Goal: Task Accomplishment & Management: Manage account settings

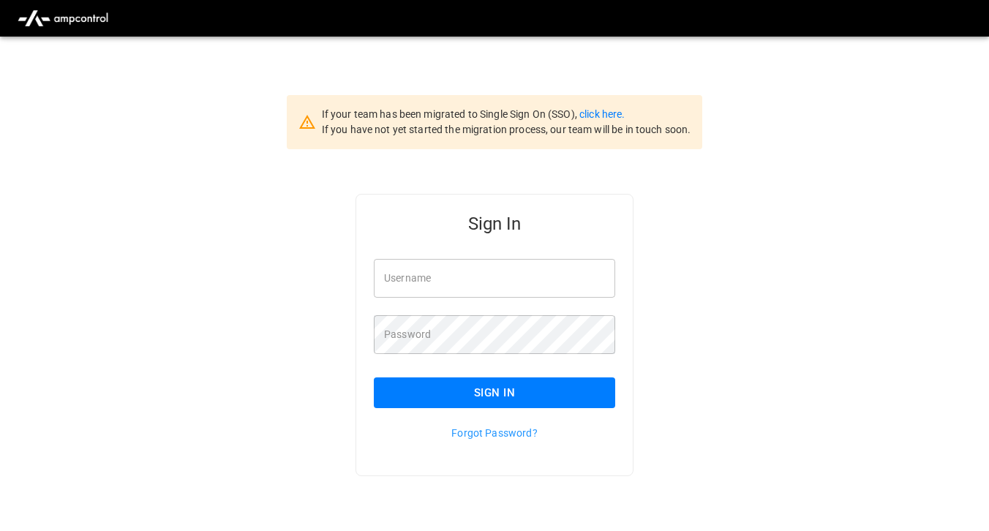
type input "**********"
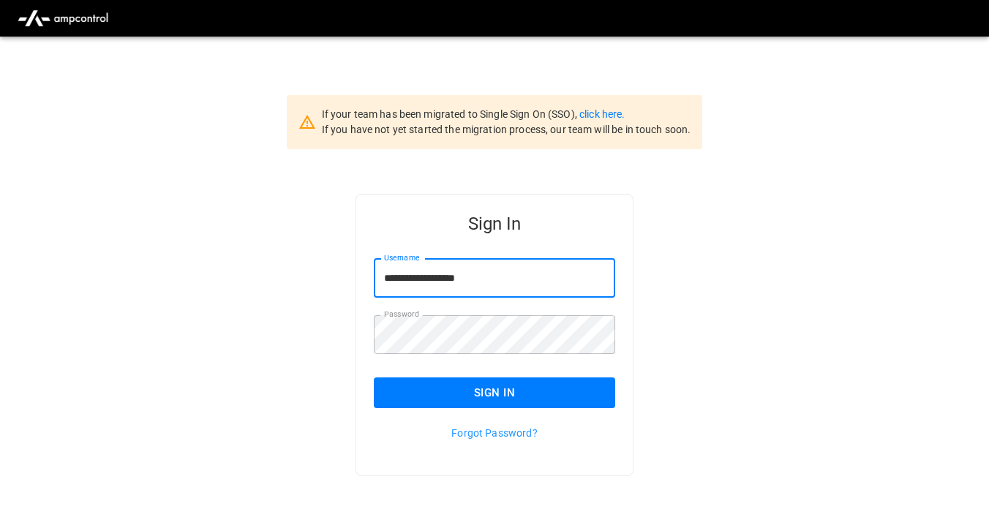
click at [402, 271] on input "**********" at bounding box center [494, 278] width 241 height 39
click at [391, 409] on div "Forgot Password?" at bounding box center [485, 424] width 259 height 32
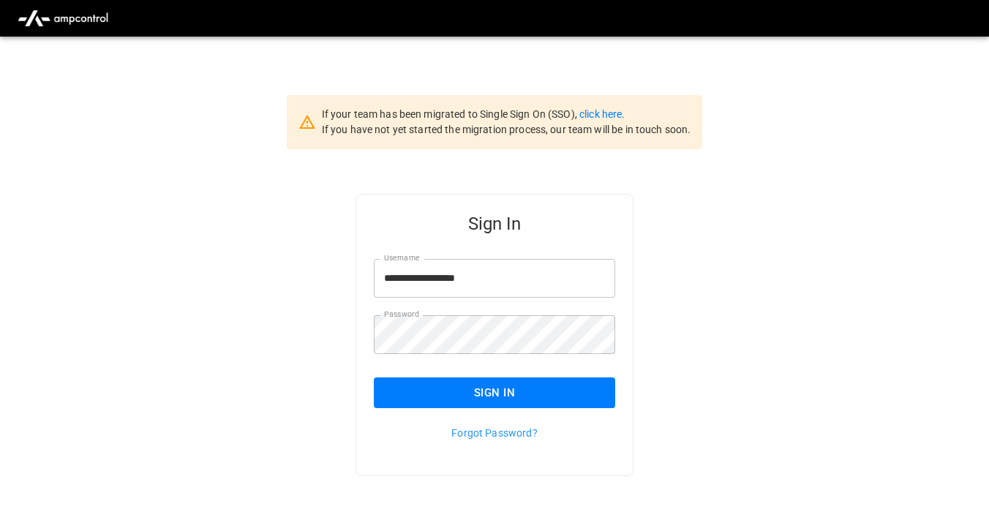
click at [397, 401] on button "Sign In" at bounding box center [494, 392] width 241 height 31
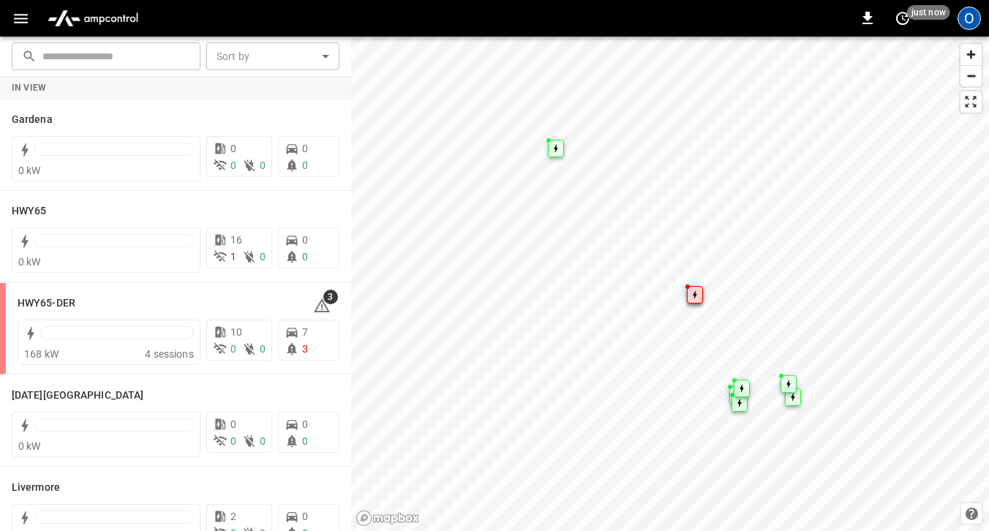
click at [962, 22] on div "O" at bounding box center [968, 18] width 23 height 23
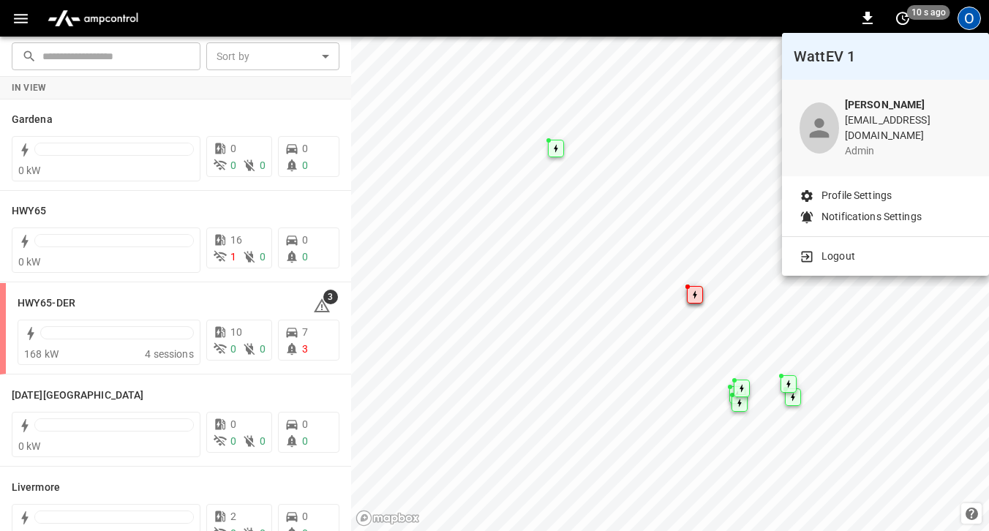
click at [8, 18] on div at bounding box center [494, 265] width 989 height 531
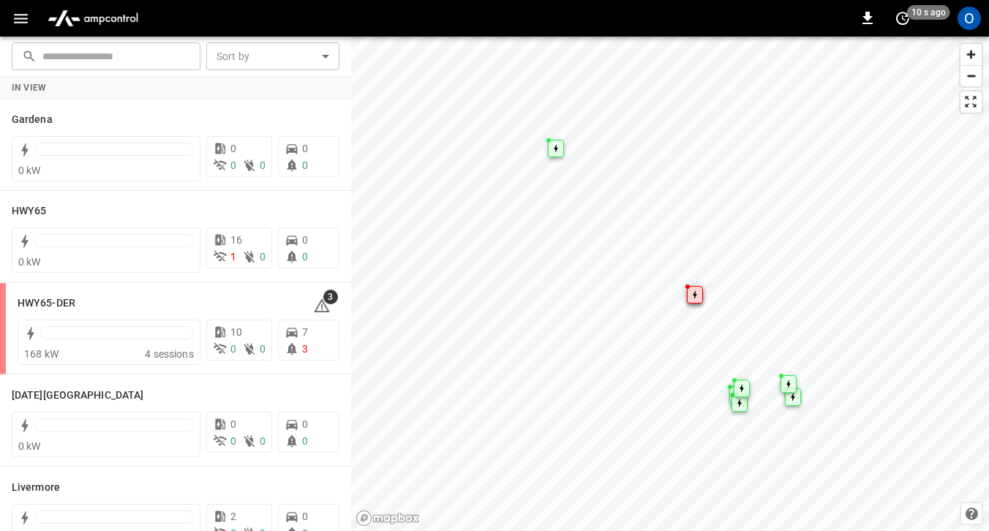
click at [16, 18] on icon "button" at bounding box center [21, 19] width 14 height 10
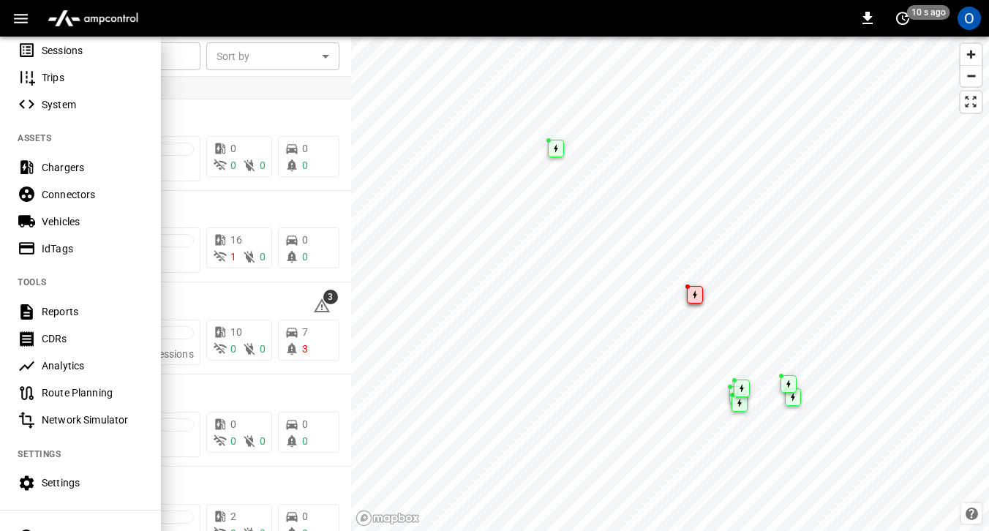
scroll to position [304, 0]
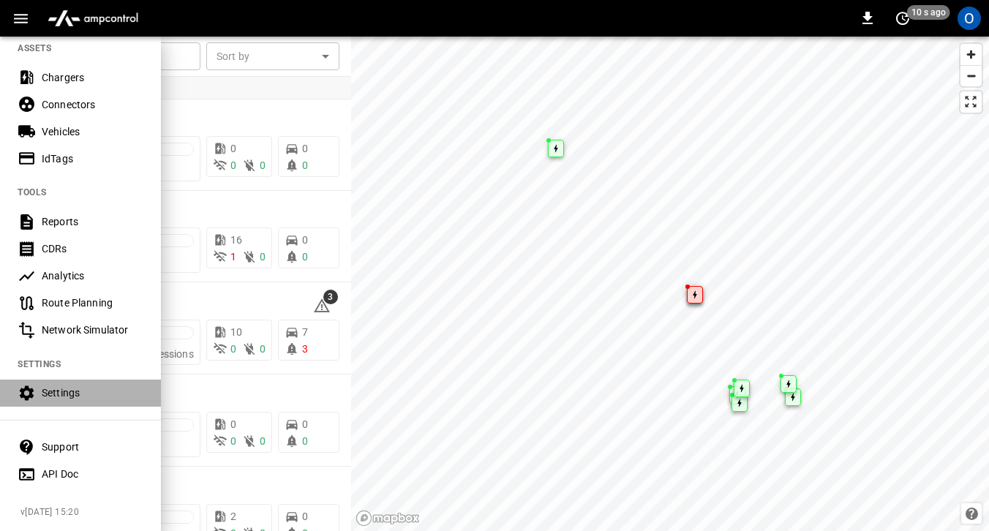
click at [61, 391] on div "Settings" at bounding box center [93, 392] width 102 height 15
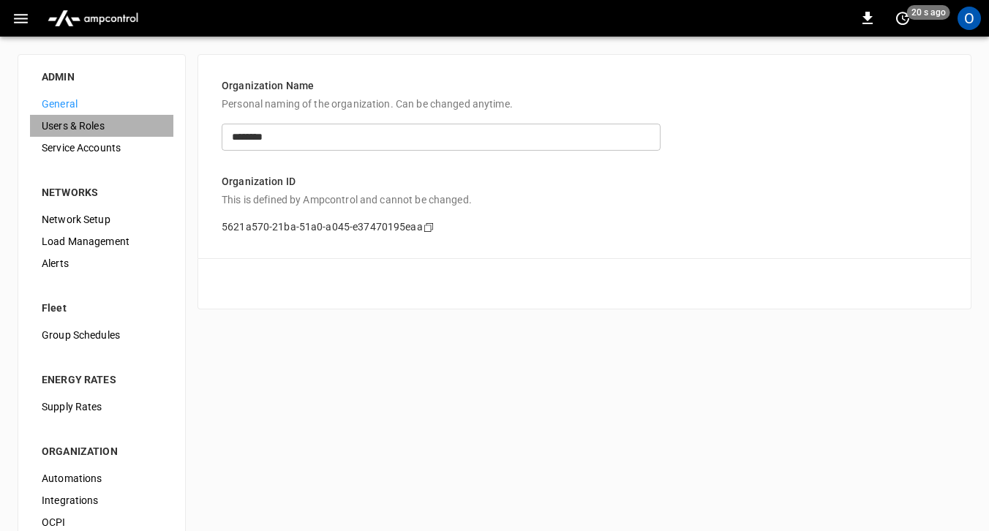
click at [91, 132] on span "Users & Roles" at bounding box center [102, 125] width 120 height 15
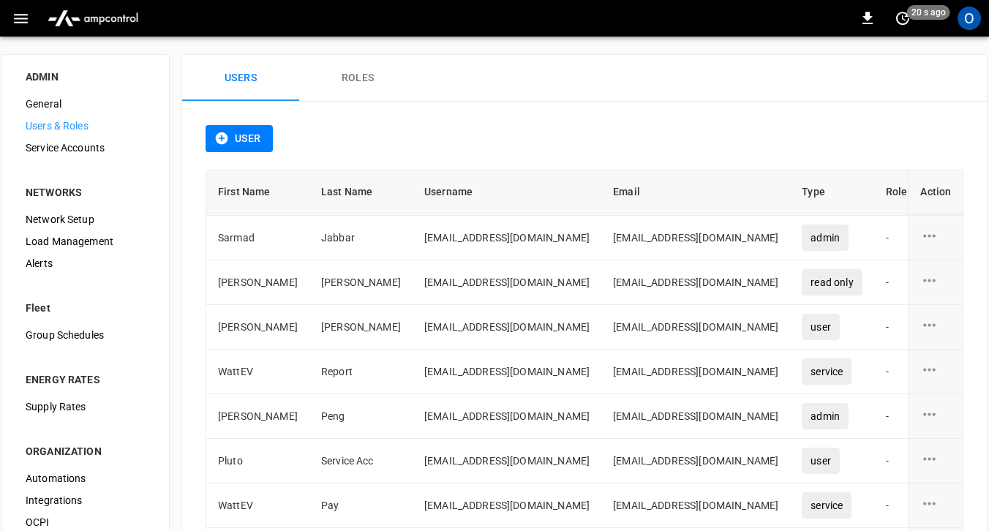
scroll to position [188, 0]
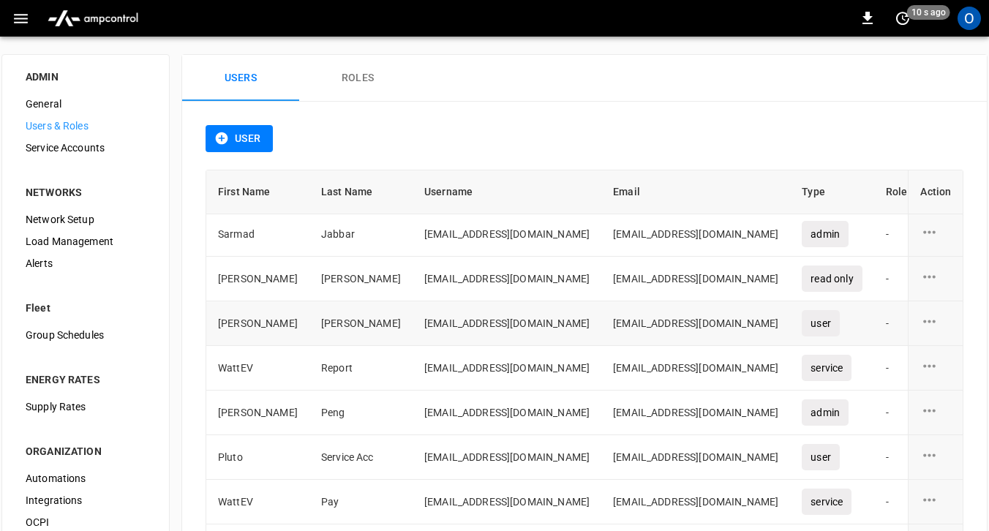
click at [940, 320] on div "user action options" at bounding box center [935, 323] width 31 height 22
click at [938, 339] on li "Edit" at bounding box center [947, 329] width 52 height 24
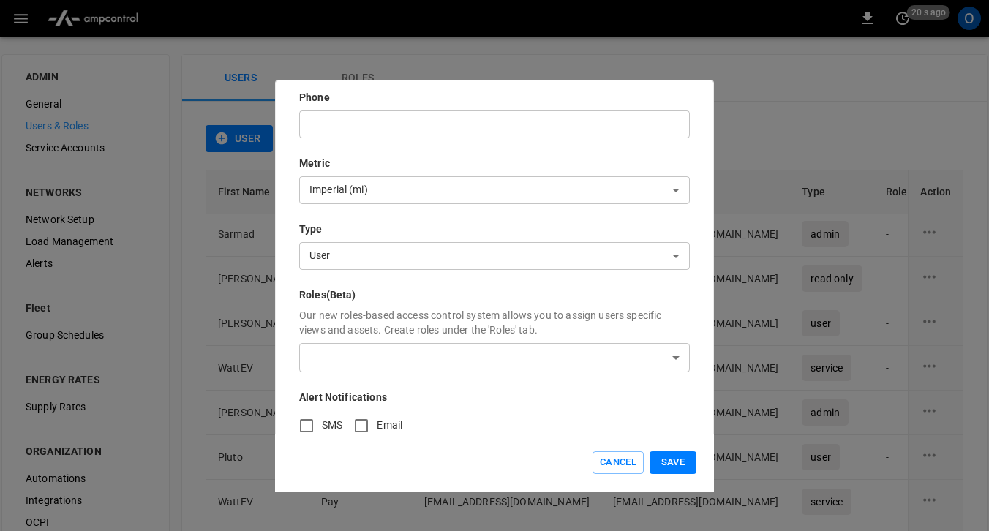
scroll to position [328, 0]
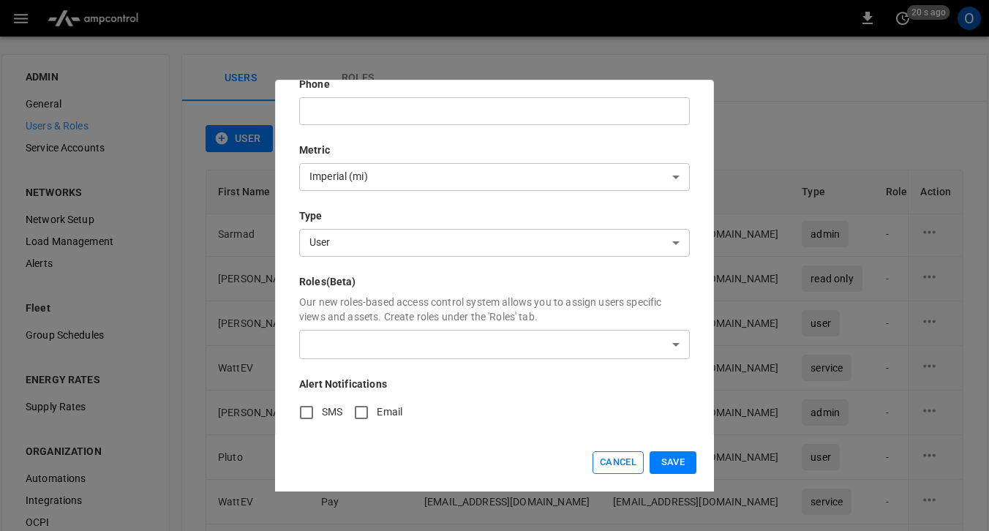
click at [610, 469] on button "Cancel" at bounding box center [617, 462] width 51 height 23
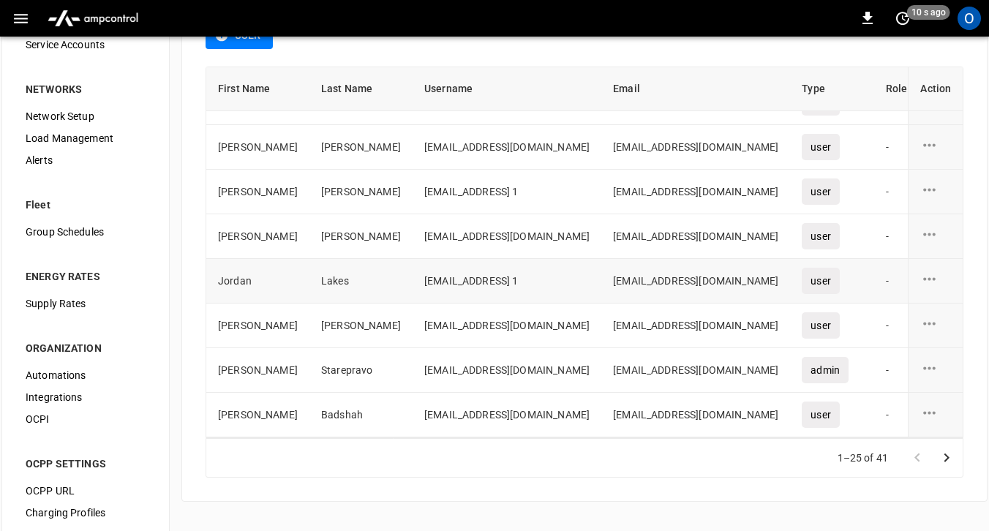
scroll to position [126, 0]
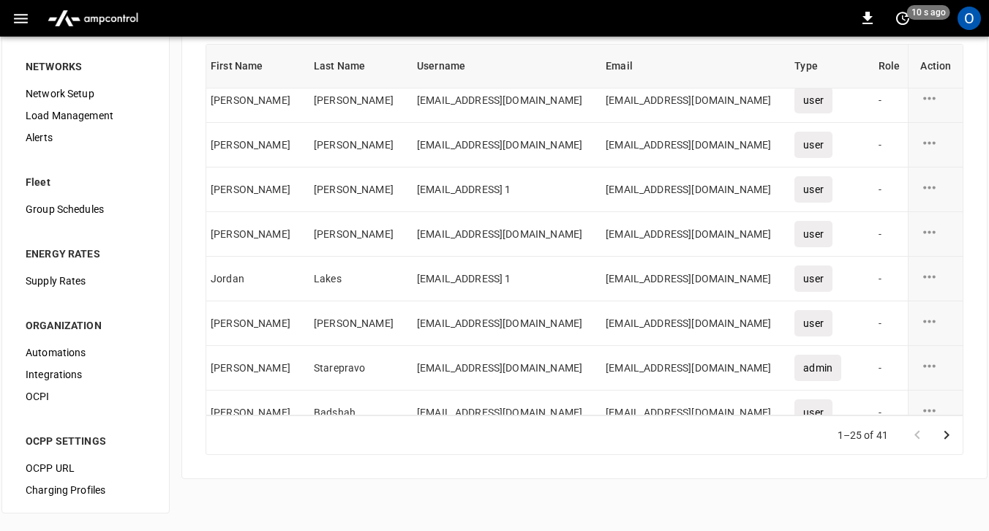
click at [943, 430] on icon "Go to next page" at bounding box center [946, 435] width 18 height 18
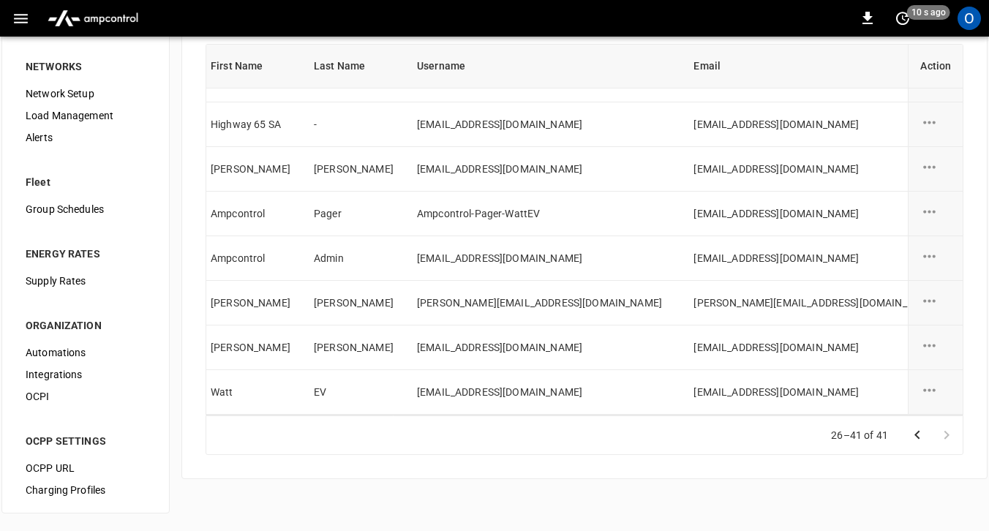
scroll to position [388, 7]
click at [918, 435] on icon "Go to previous page" at bounding box center [917, 435] width 18 height 18
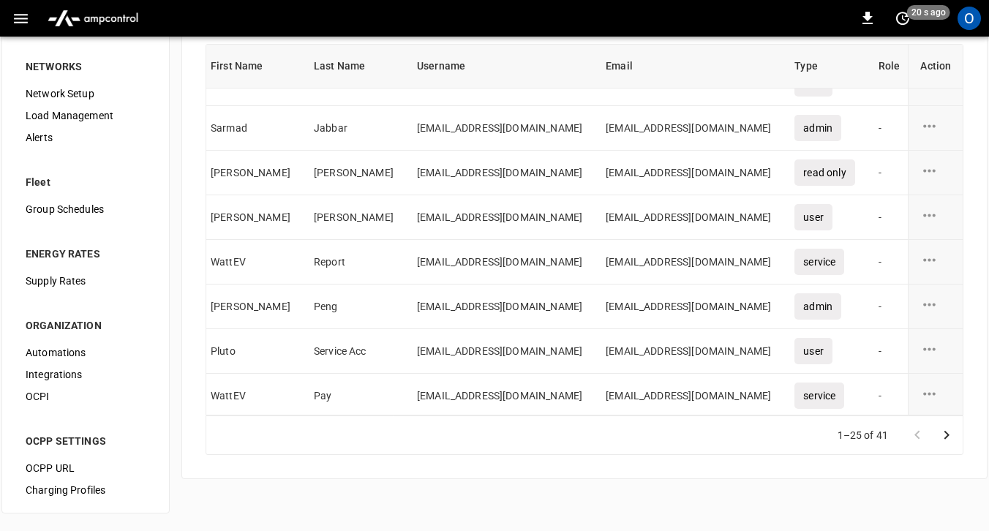
scroll to position [167, 7]
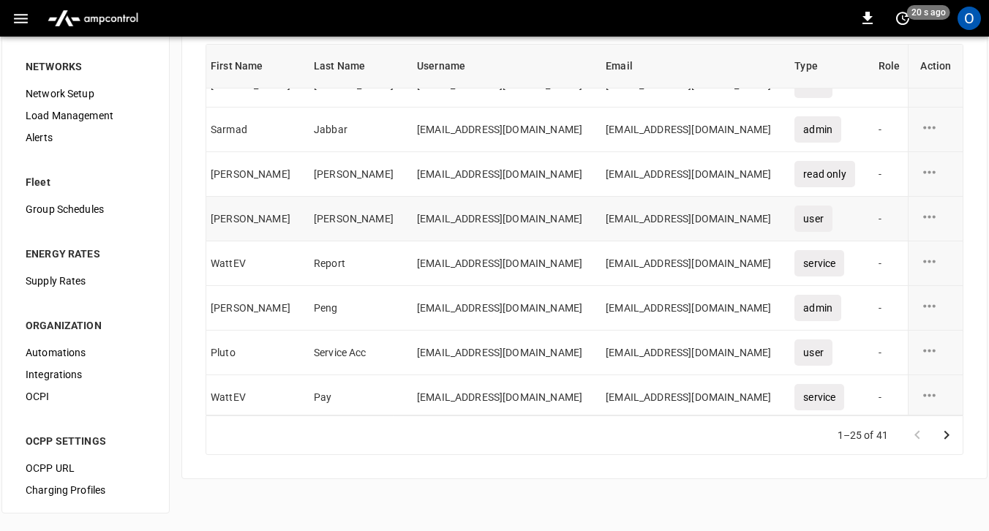
click at [921, 215] on icon "user action options" at bounding box center [929, 217] width 18 height 18
click at [948, 233] on li "Edit" at bounding box center [947, 225] width 52 height 24
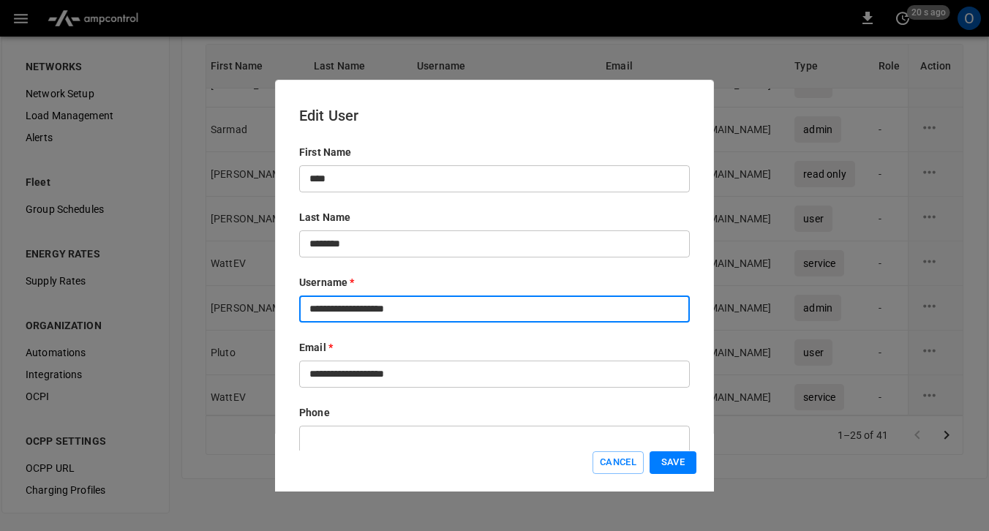
drag, startPoint x: 323, startPoint y: 309, endPoint x: 309, endPoint y: 311, distance: 14.7
click at [309, 311] on input "**********" at bounding box center [494, 308] width 390 height 27
click at [484, 310] on input "**********" at bounding box center [494, 308] width 390 height 27
type input "**********"
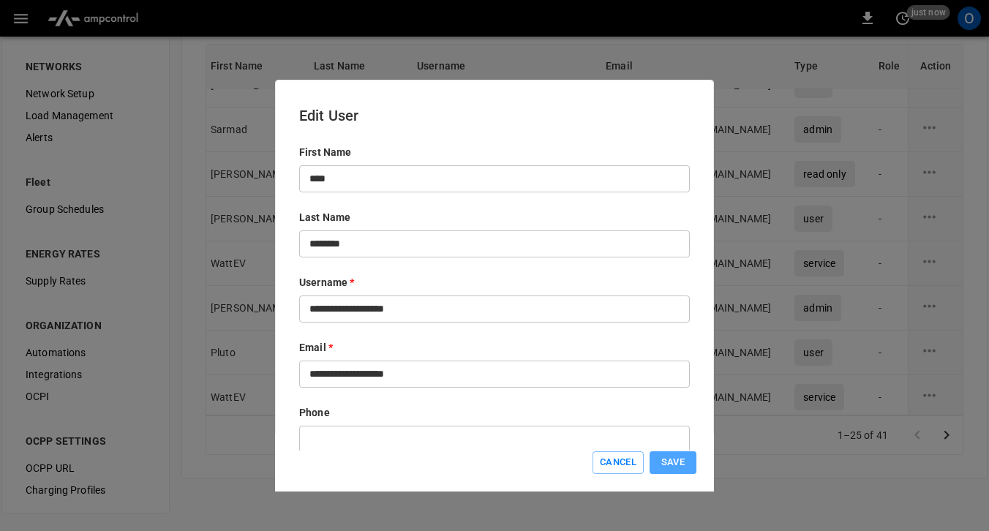
click at [681, 465] on button "Save" at bounding box center [672, 462] width 47 height 23
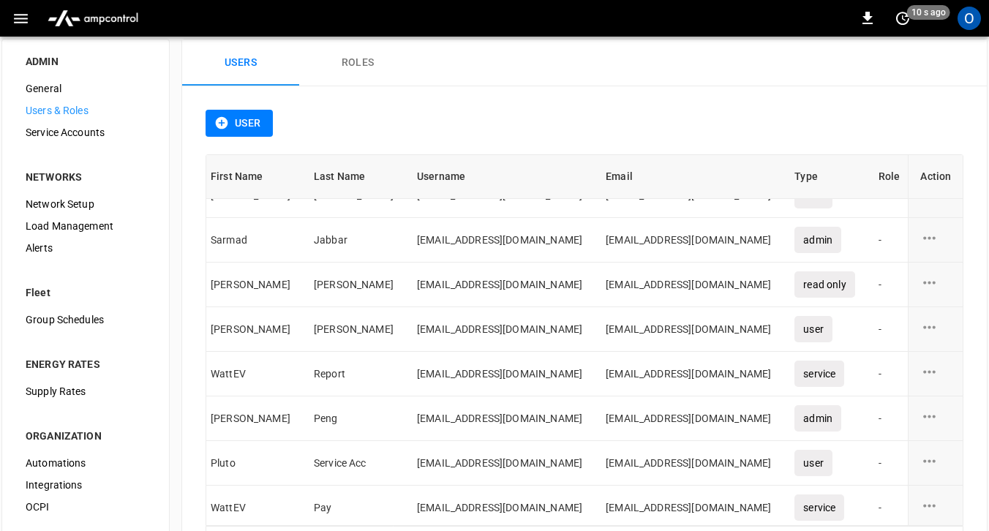
scroll to position [0, 0]
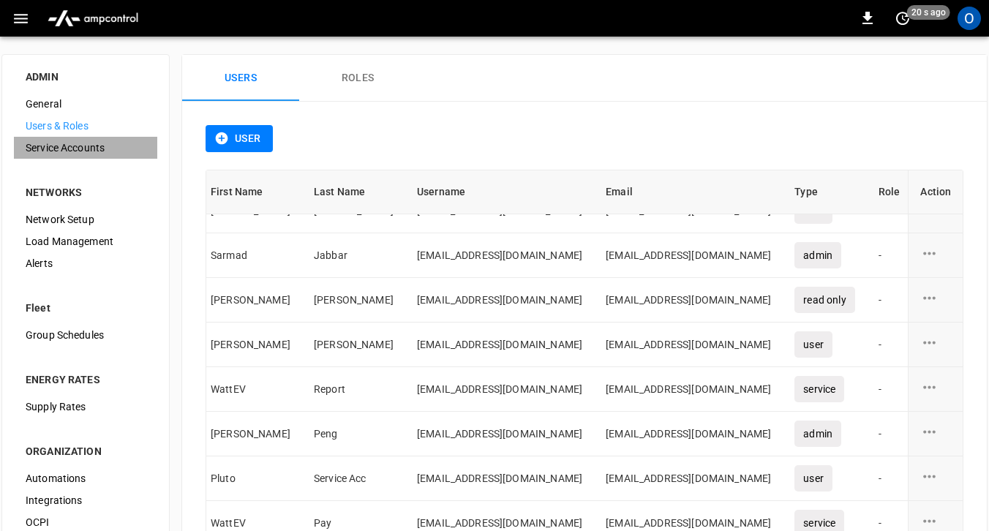
click at [88, 153] on span "Service Accounts" at bounding box center [86, 147] width 120 height 15
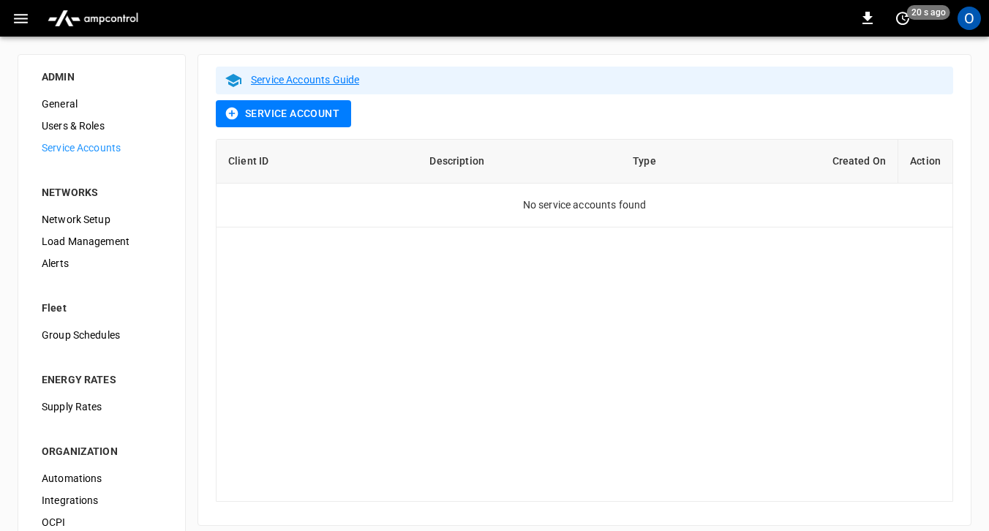
click at [78, 123] on span "Users & Roles" at bounding box center [102, 125] width 120 height 15
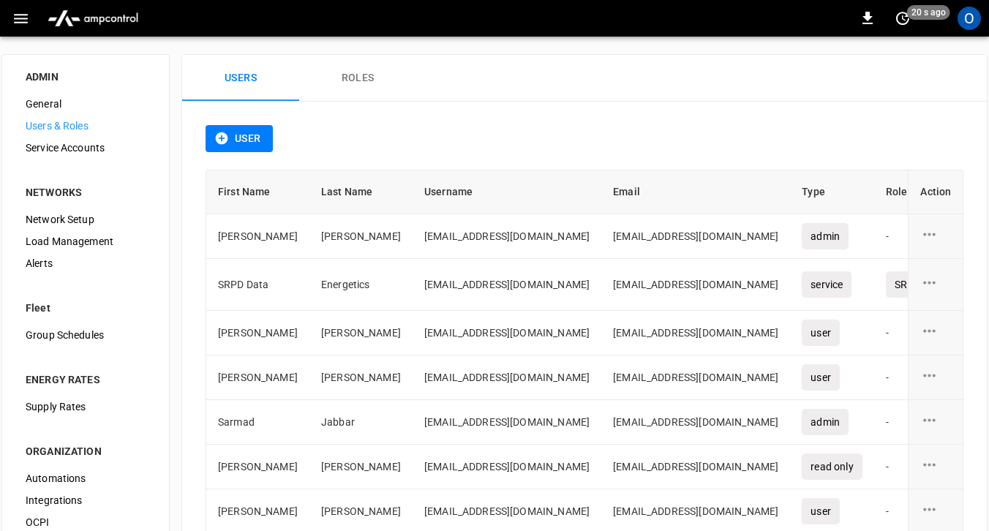
click at [366, 87] on button "Roles" at bounding box center [357, 78] width 117 height 47
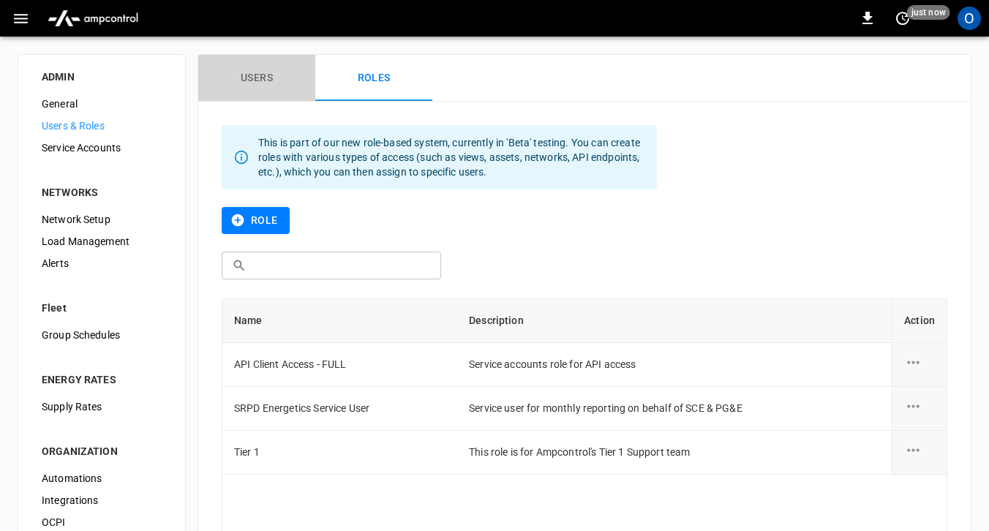
click at [260, 78] on button "Users" at bounding box center [256, 78] width 117 height 47
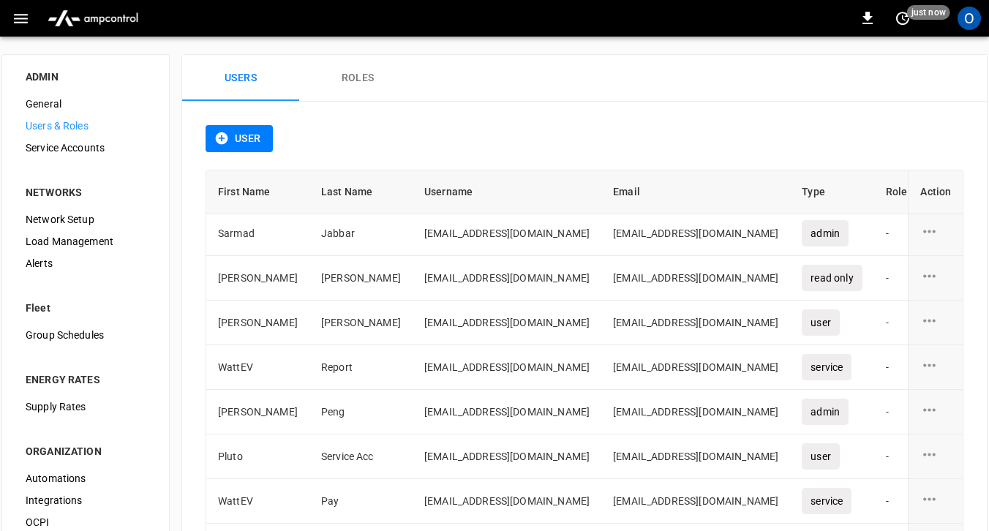
scroll to position [216, 0]
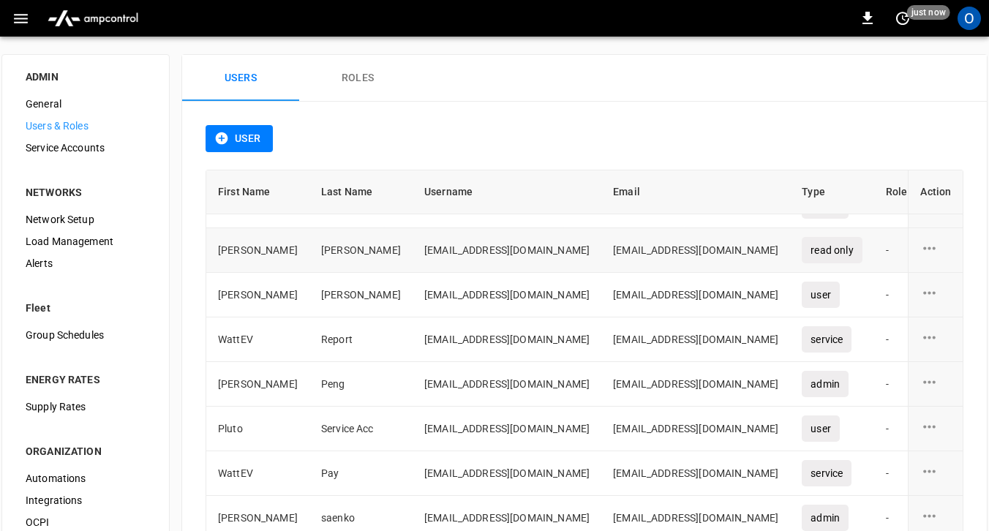
click at [926, 252] on icon "user action options" at bounding box center [929, 248] width 18 height 18
click at [931, 282] on li "Delete" at bounding box center [947, 280] width 52 height 24
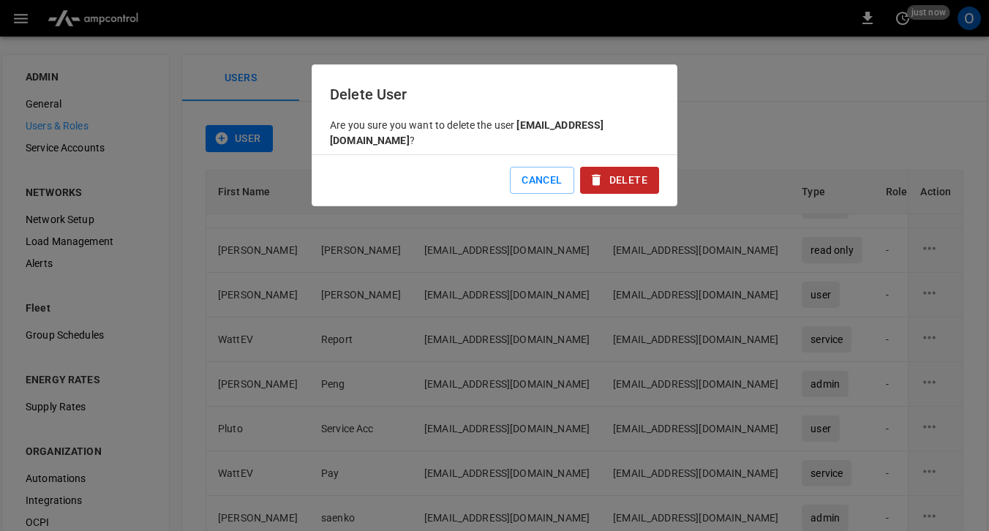
click at [617, 167] on button "Delete" at bounding box center [619, 180] width 79 height 27
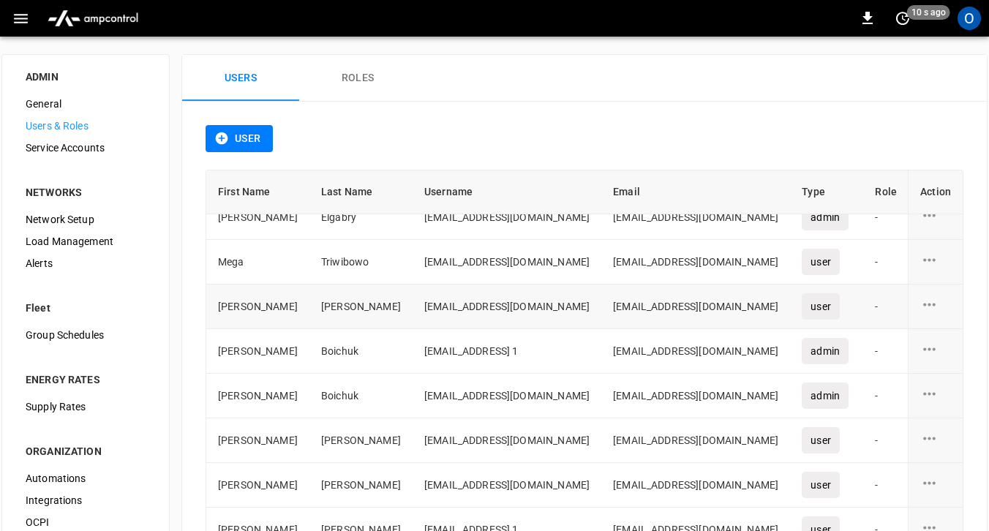
scroll to position [514, 0]
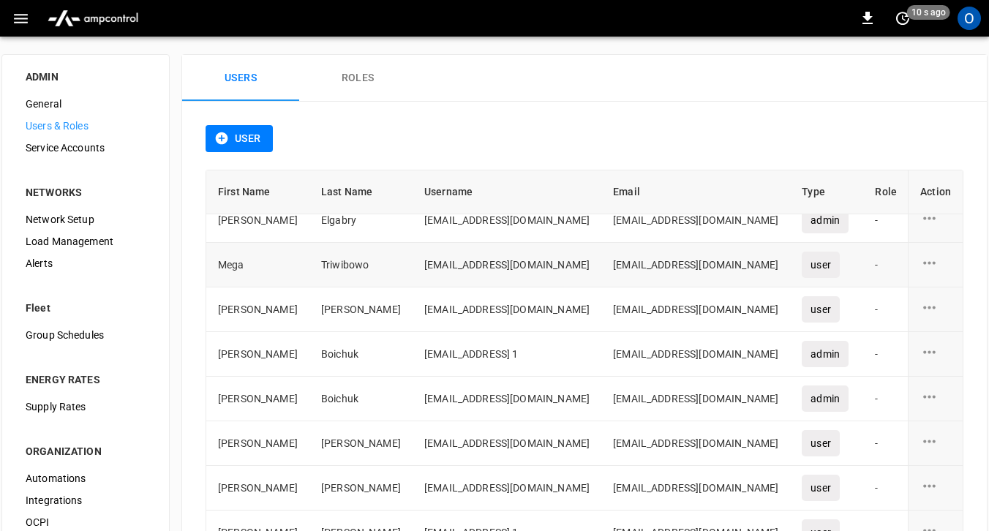
click at [940, 260] on div "user action options" at bounding box center [935, 265] width 31 height 22
click at [941, 290] on li "Delete" at bounding box center [947, 295] width 52 height 24
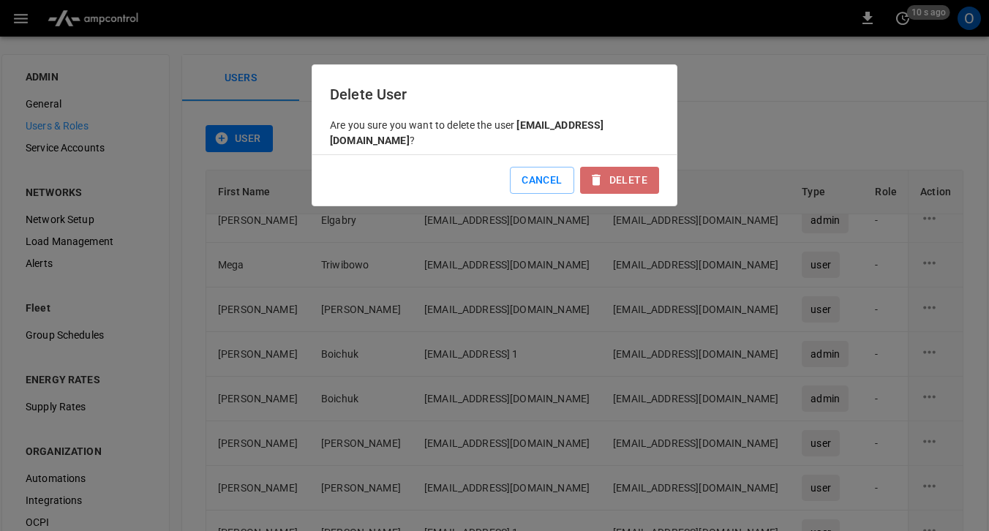
click at [652, 167] on button "Delete" at bounding box center [619, 180] width 79 height 27
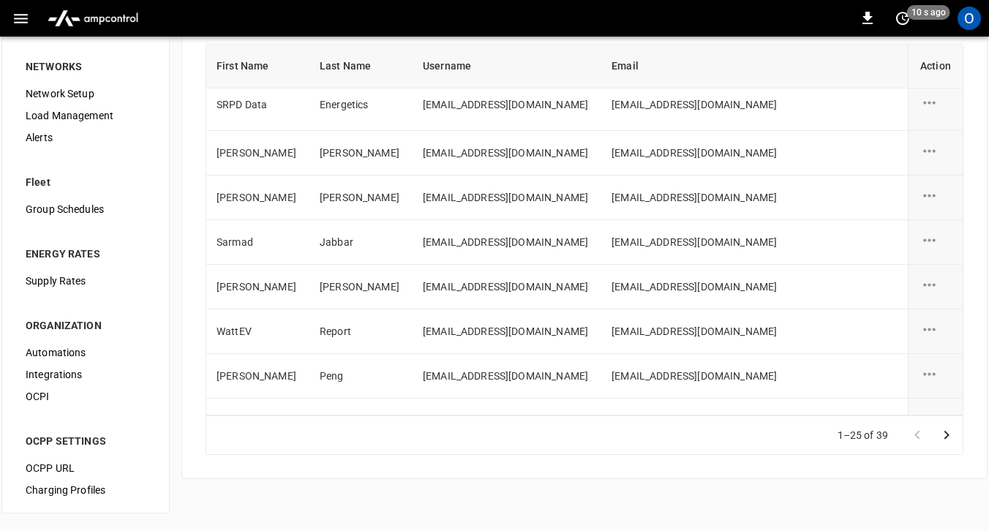
scroll to position [0, 1]
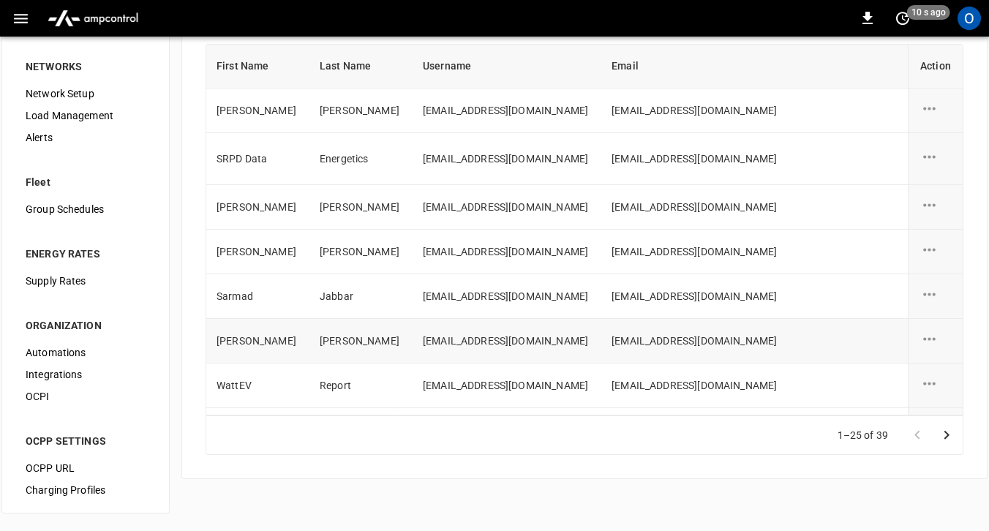
click at [924, 339] on icon "user action options" at bounding box center [929, 339] width 18 height 18
click at [938, 369] on li "Delete" at bounding box center [947, 371] width 52 height 24
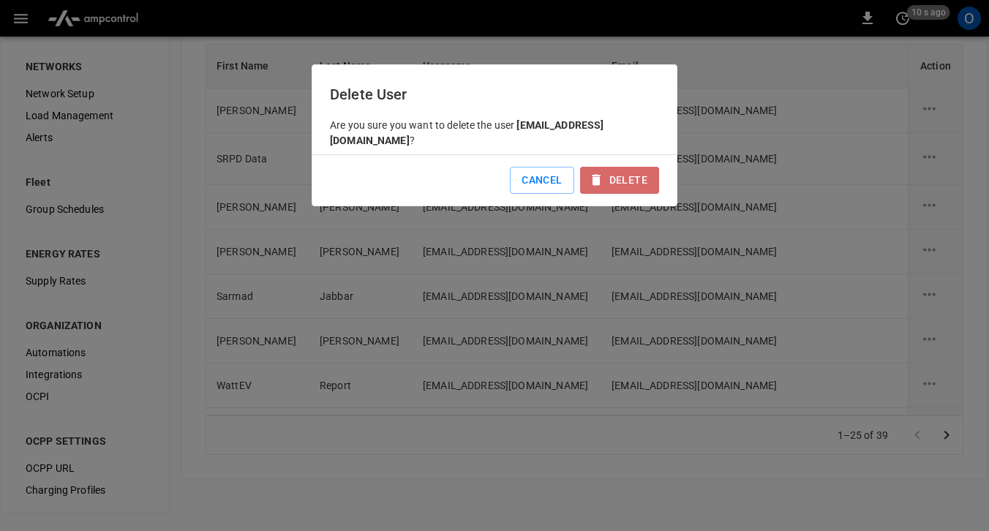
click at [638, 167] on button "Delete" at bounding box center [619, 180] width 79 height 27
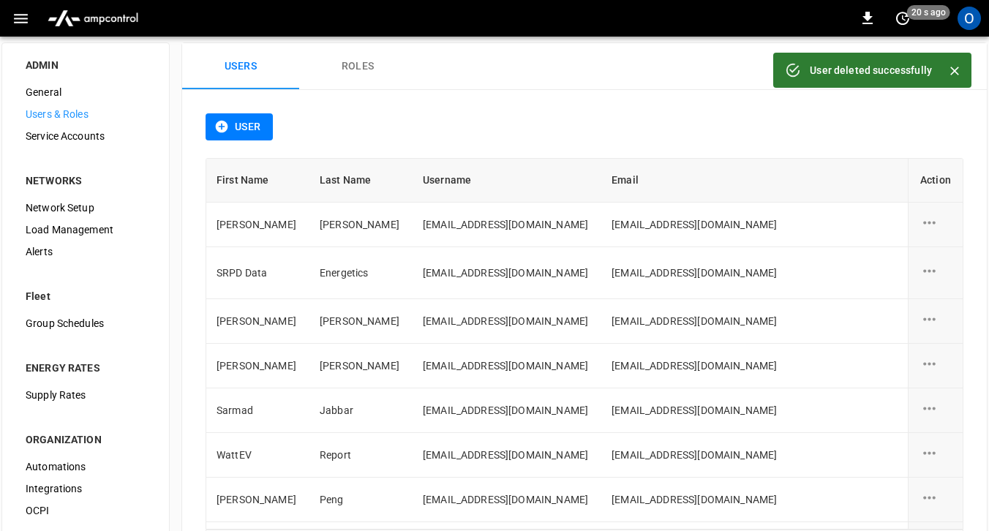
scroll to position [0, 0]
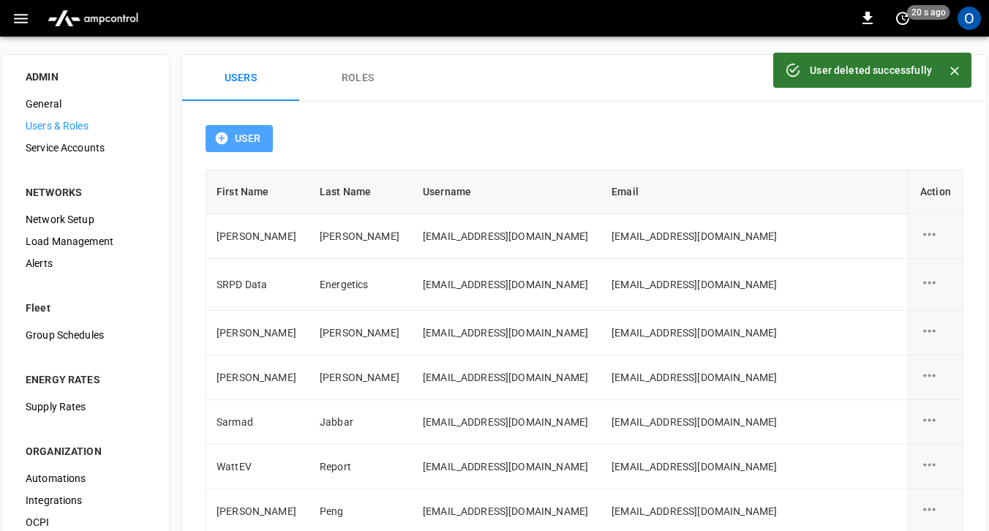
click at [242, 136] on button "User" at bounding box center [238, 138] width 67 height 27
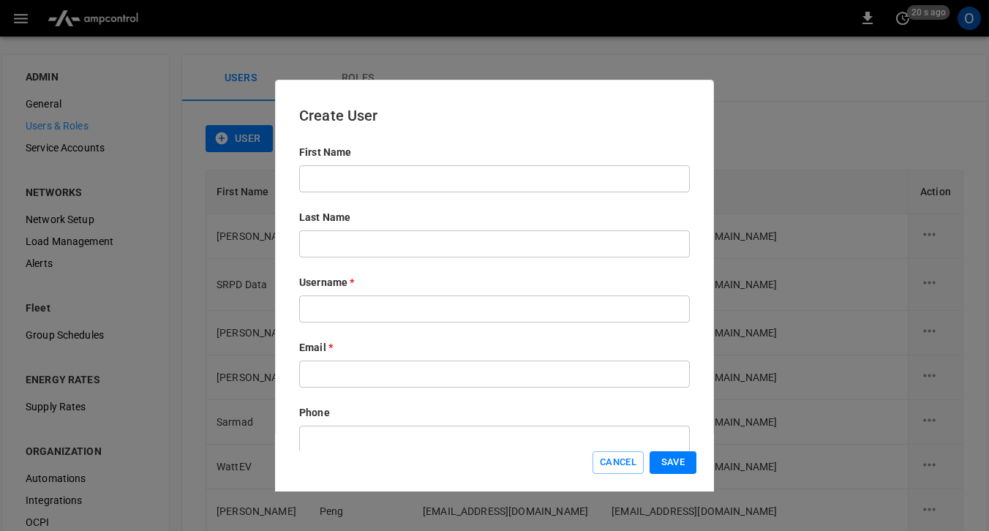
click at [348, 169] on input "text" at bounding box center [494, 178] width 390 height 27
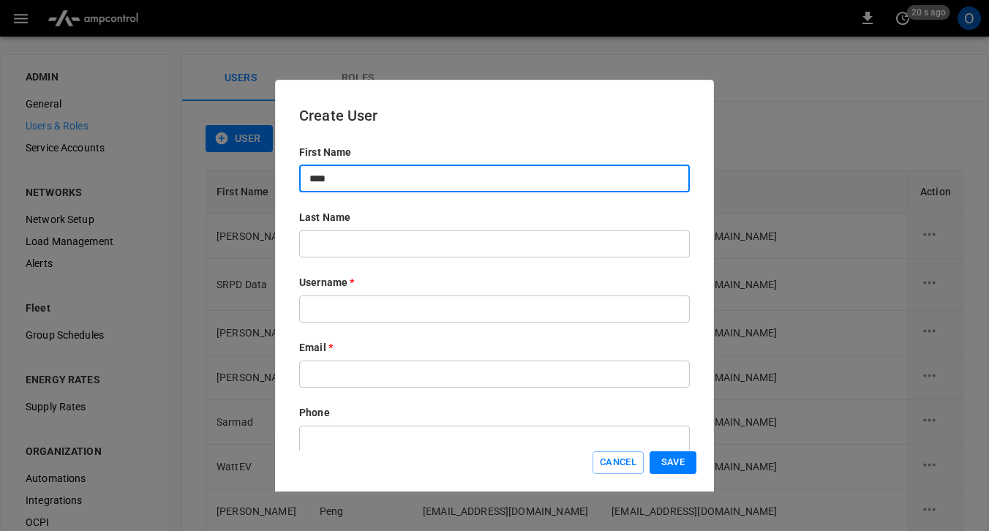
type input "****"
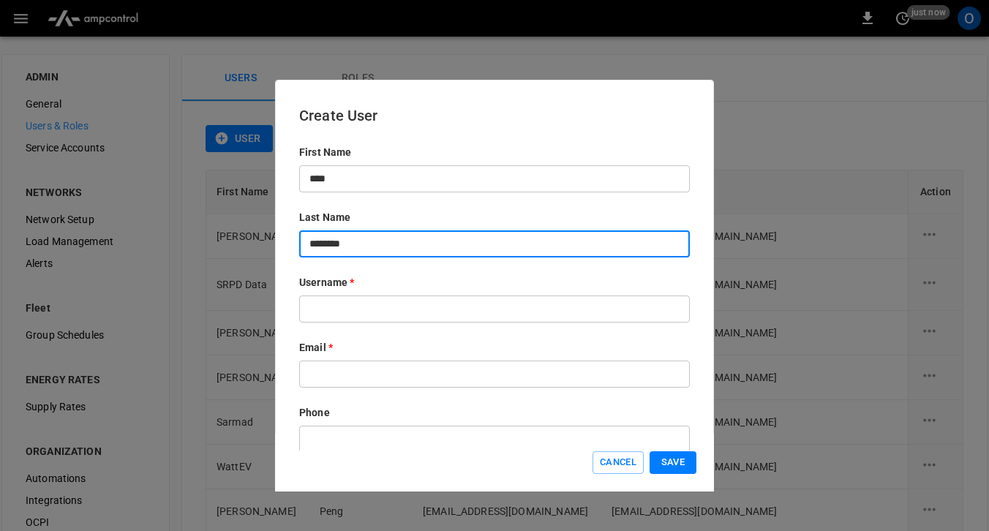
type input "********"
click at [349, 379] on input "text" at bounding box center [494, 373] width 390 height 27
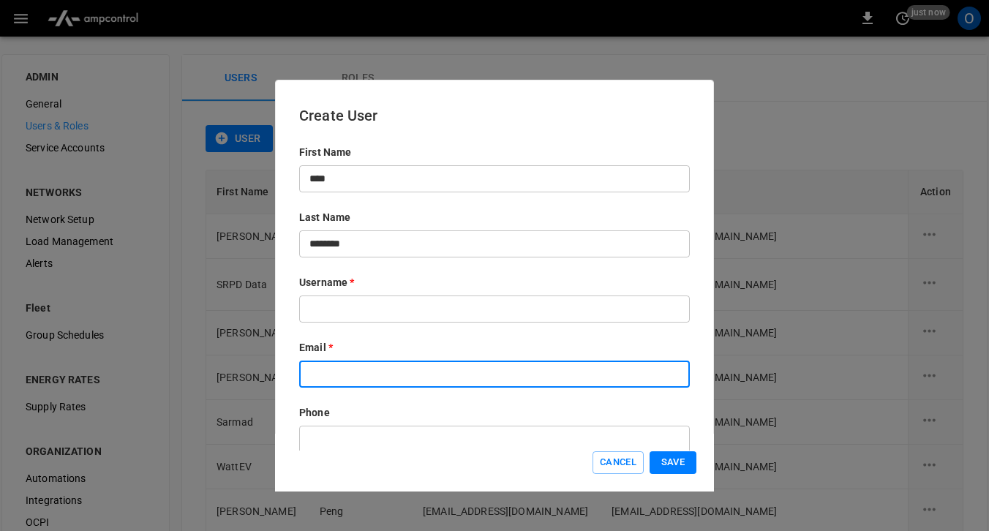
type input "*"
type input "**********"
click at [466, 354] on p "Email *" at bounding box center [494, 347] width 390 height 15
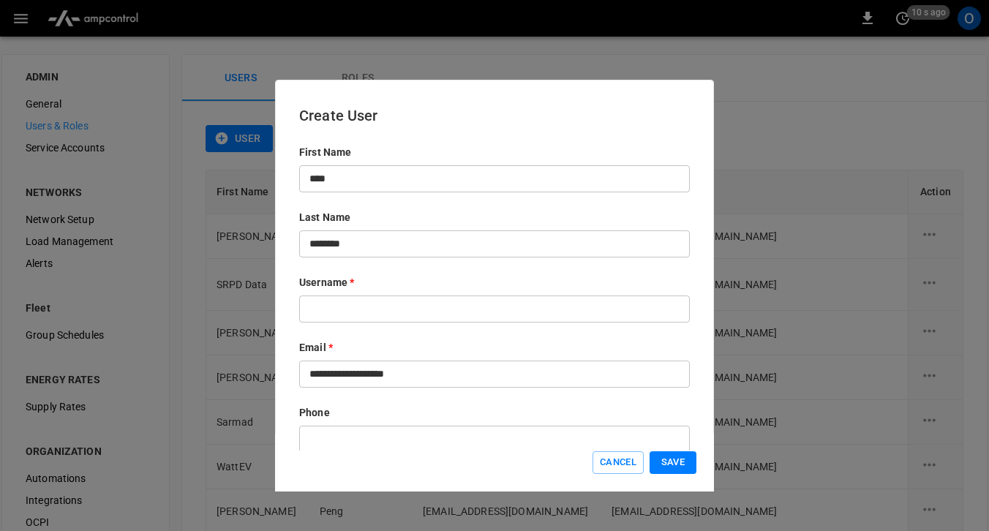
click at [672, 464] on button "Save" at bounding box center [672, 462] width 47 height 23
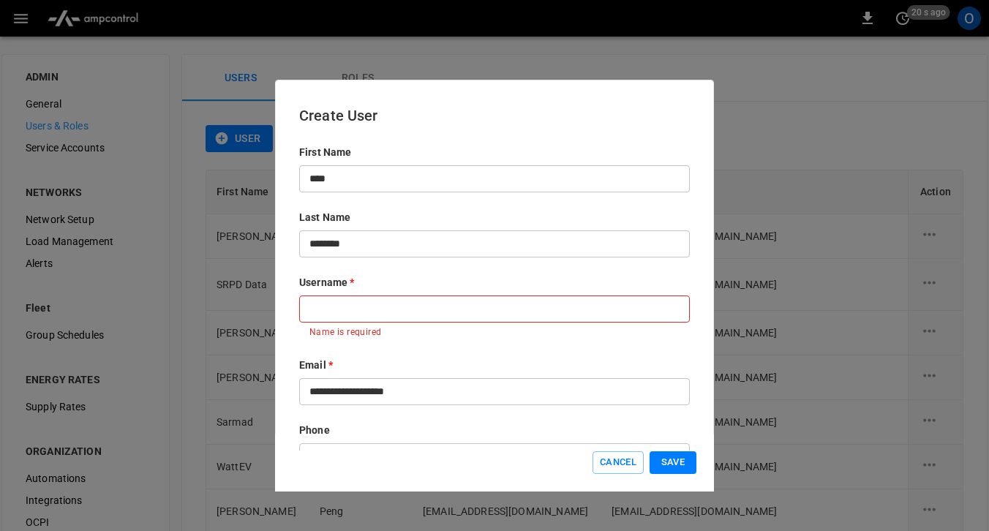
click at [384, 316] on input "text" at bounding box center [494, 308] width 390 height 27
paste input "**********"
type input "**********"
click at [671, 465] on button "Save" at bounding box center [672, 462] width 47 height 23
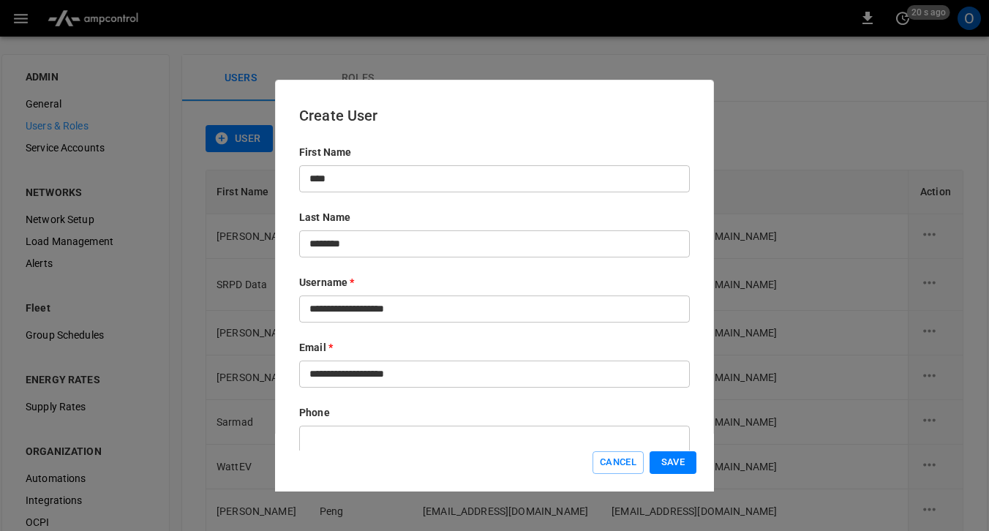
click at [671, 465] on button "Save" at bounding box center [672, 462] width 47 height 23
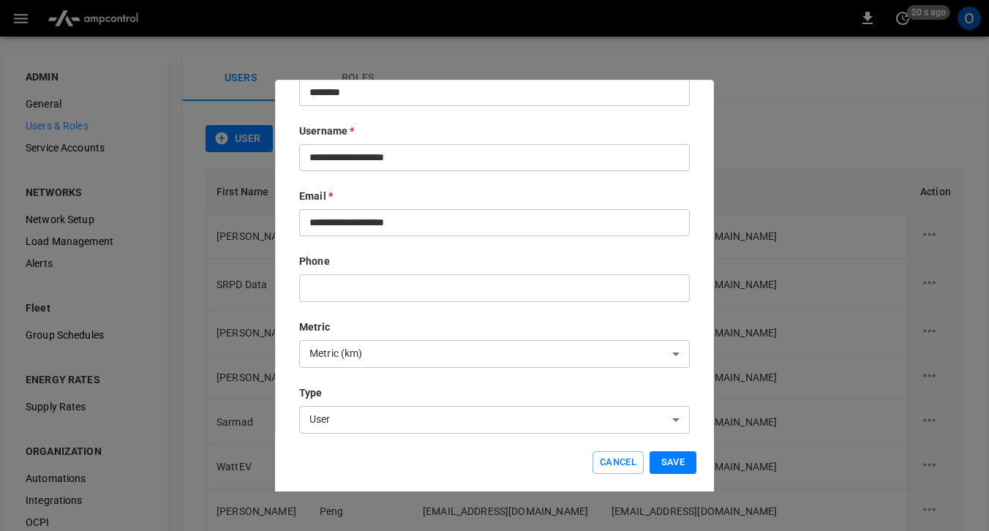
scroll to position [412, 0]
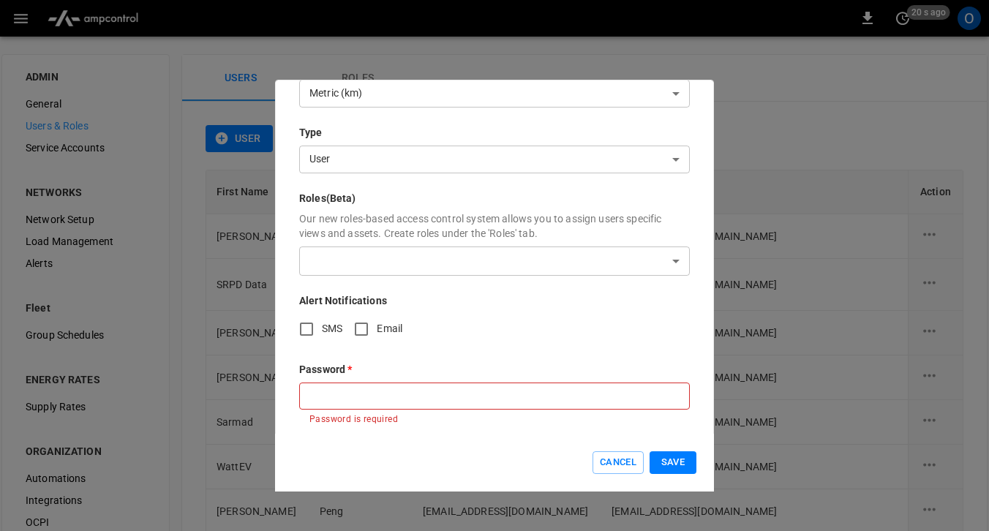
click at [680, 458] on button "Save" at bounding box center [672, 462] width 47 height 23
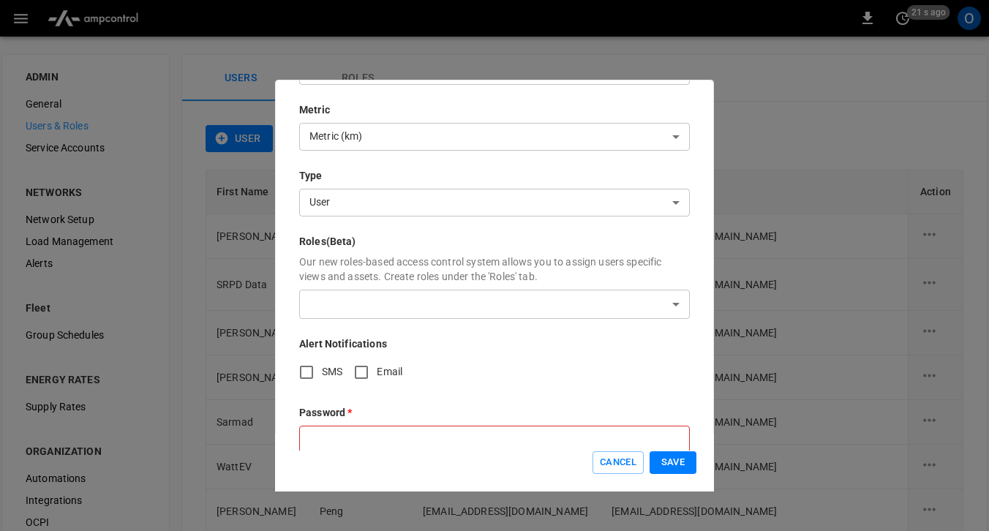
scroll to position [358, 0]
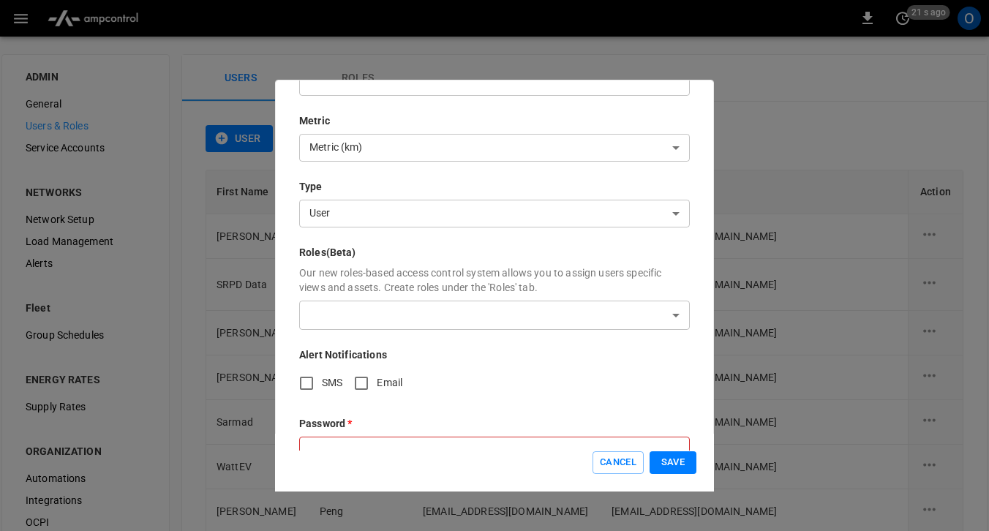
click at [399, 325] on body "0 21 s ago O ADMIN General Users & Roles Service Accounts NETWORKS Network Setu…" at bounding box center [494, 328] width 989 height 657
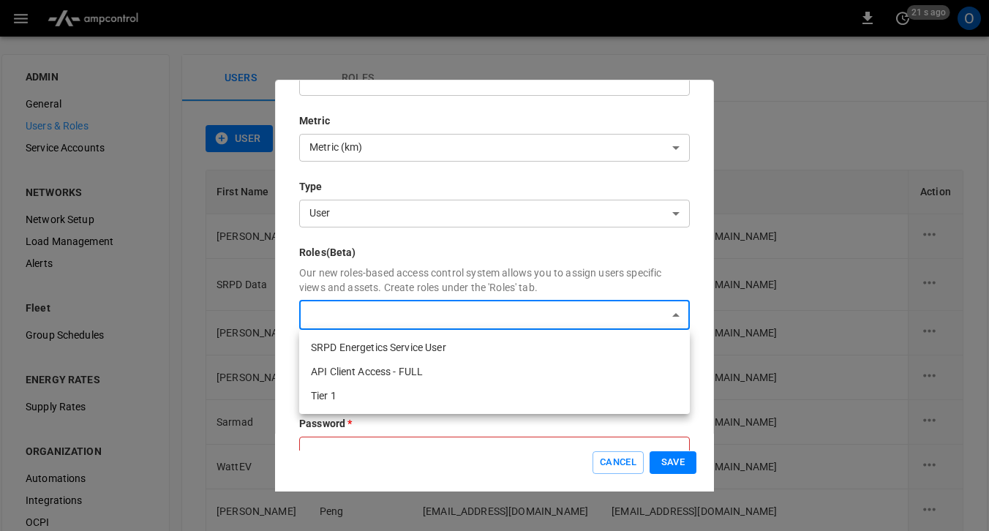
click at [438, 287] on div at bounding box center [494, 265] width 989 height 531
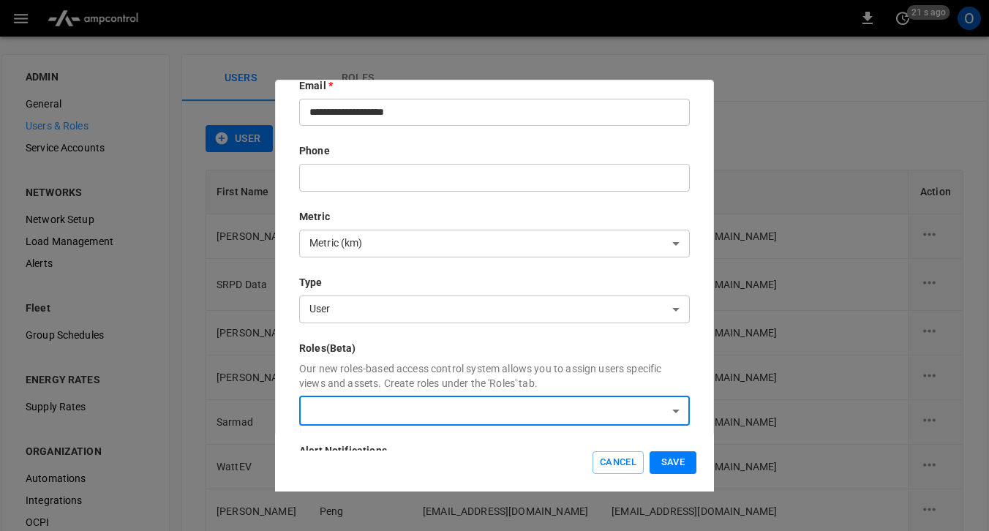
scroll to position [248, 0]
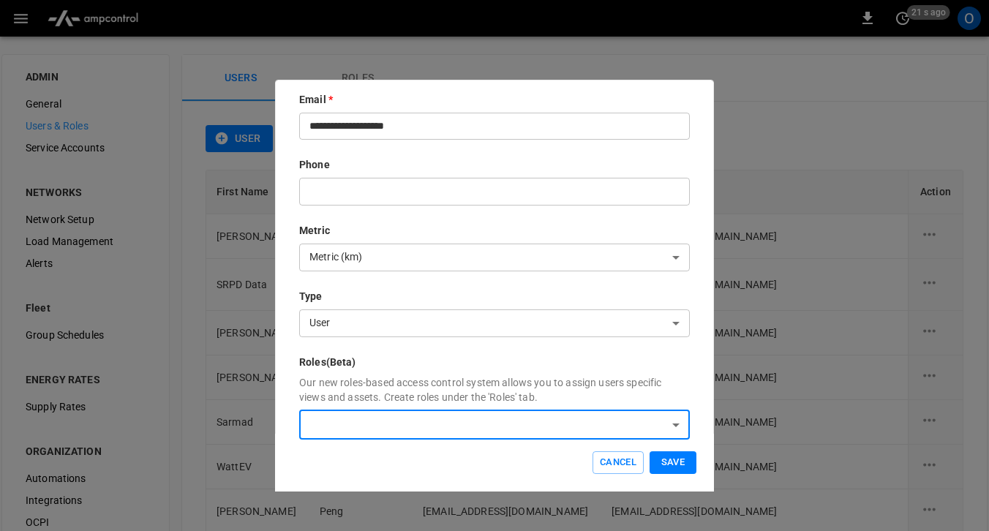
click at [426, 336] on body "0 21 s ago O ADMIN General Users & Roles Service Accounts NETWORKS Network Setu…" at bounding box center [494, 328] width 989 height 657
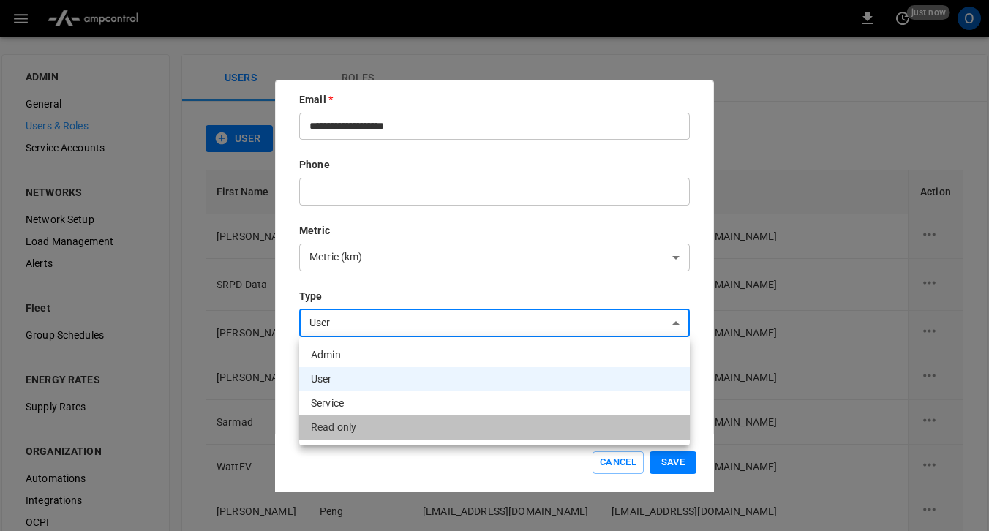
click at [366, 429] on li "Read only" at bounding box center [494, 427] width 390 height 24
type input "*********"
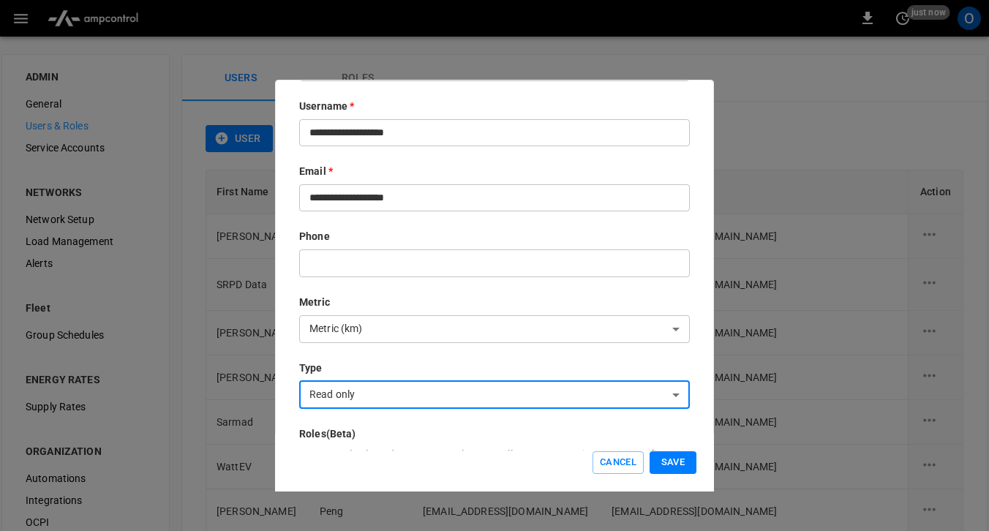
scroll to position [165, 0]
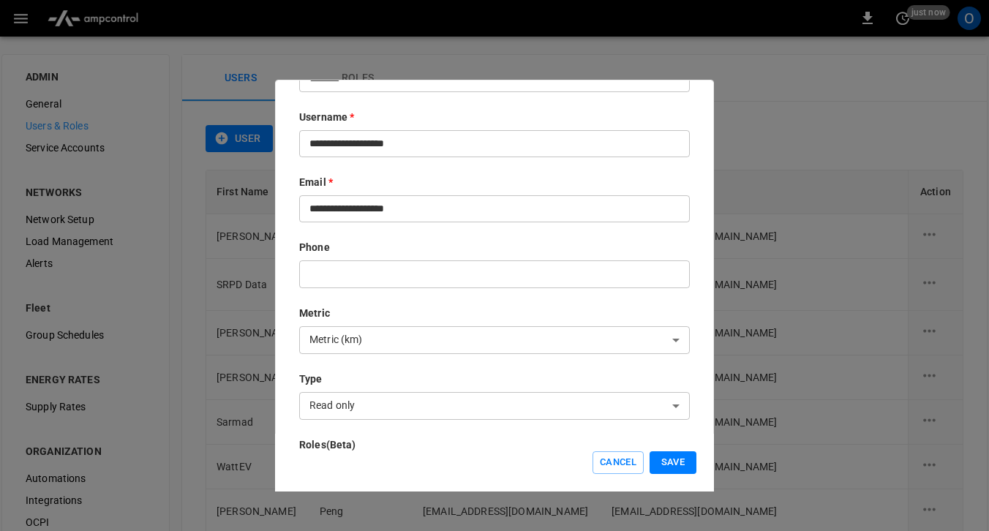
click at [414, 355] on div "**********" at bounding box center [494, 285] width 390 height 611
click at [420, 344] on body "0 just now O ADMIN General Users & Roles Service Accounts NETWORKS Network Setu…" at bounding box center [494, 328] width 989 height 657
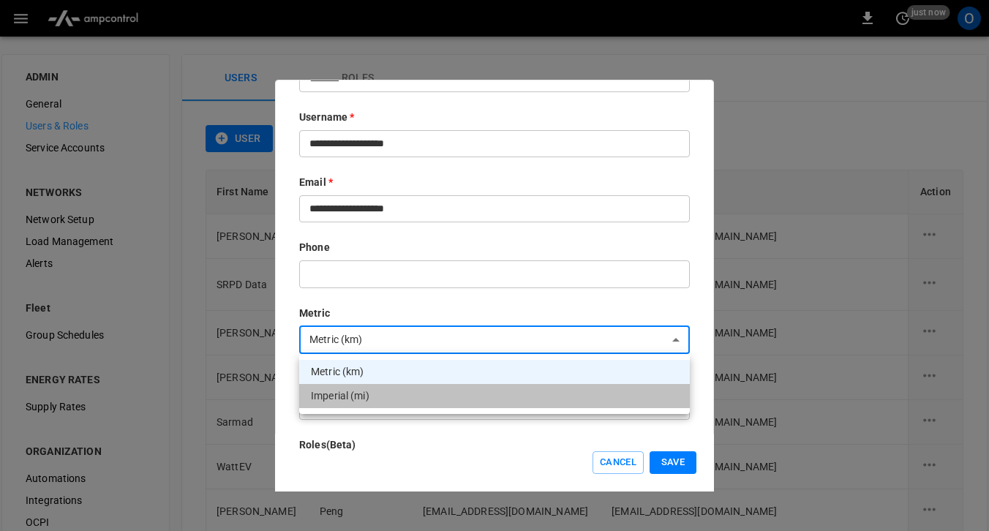
click at [394, 393] on li "Imperial (mi)" at bounding box center [494, 396] width 390 height 24
type input "*****"
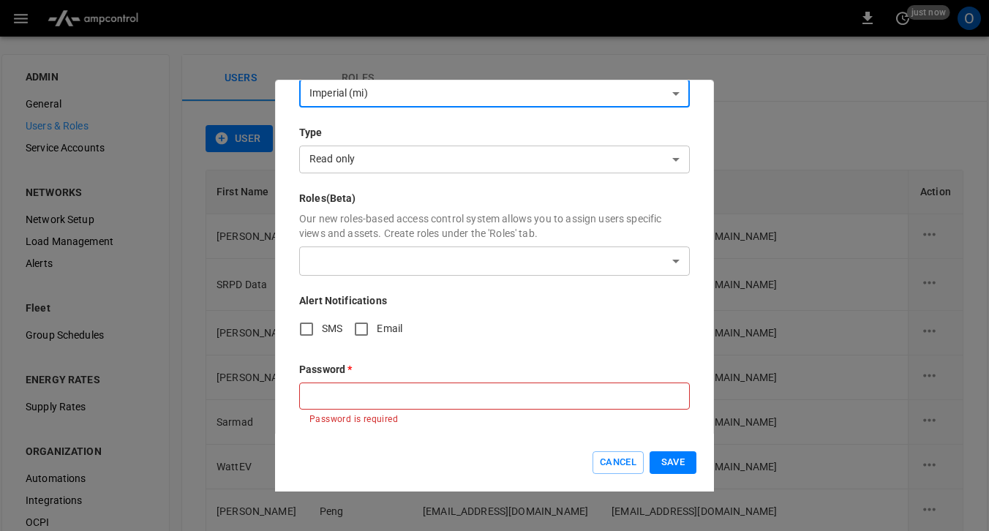
scroll to position [0, 0]
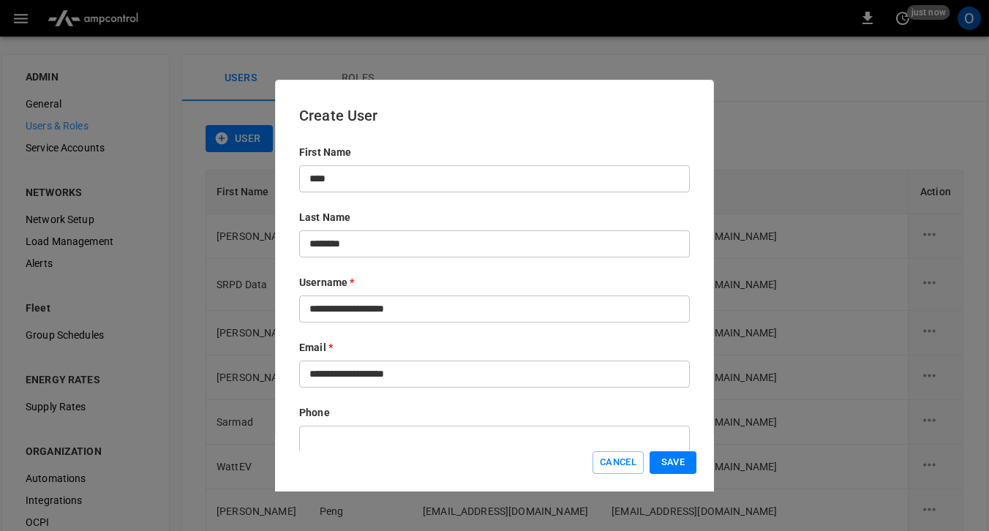
click at [728, 131] on div at bounding box center [494, 265] width 989 height 531
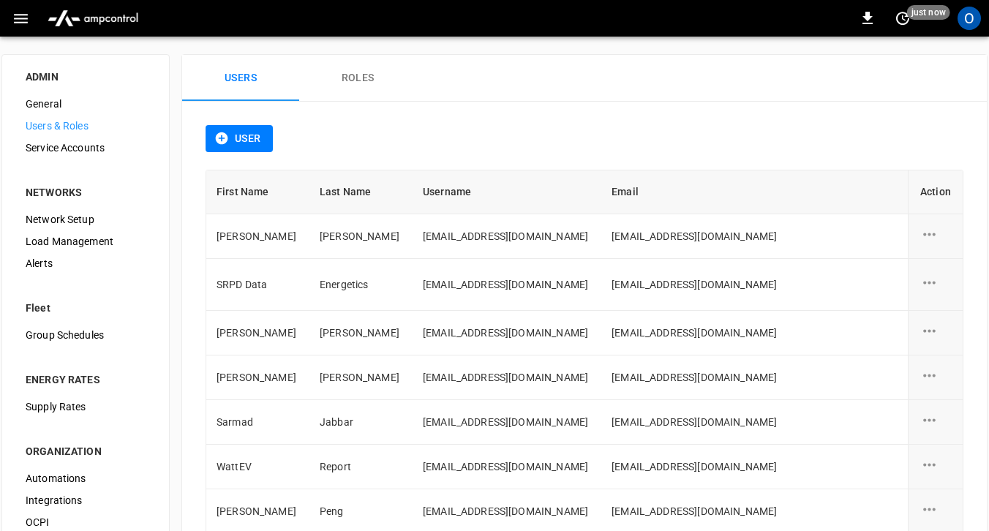
click at [728, 131] on div "User" at bounding box center [584, 147] width 758 height 45
click at [232, 135] on button "User" at bounding box center [238, 138] width 67 height 27
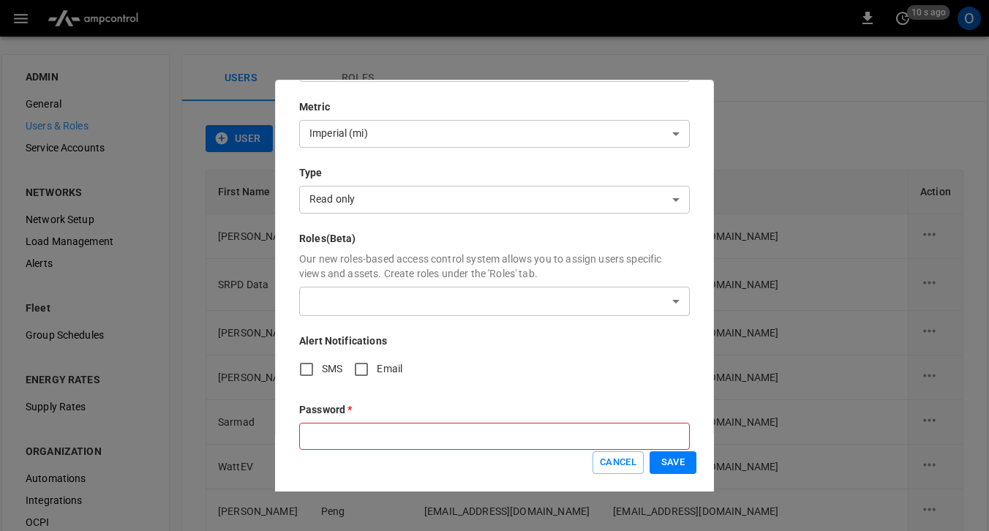
scroll to position [412, 0]
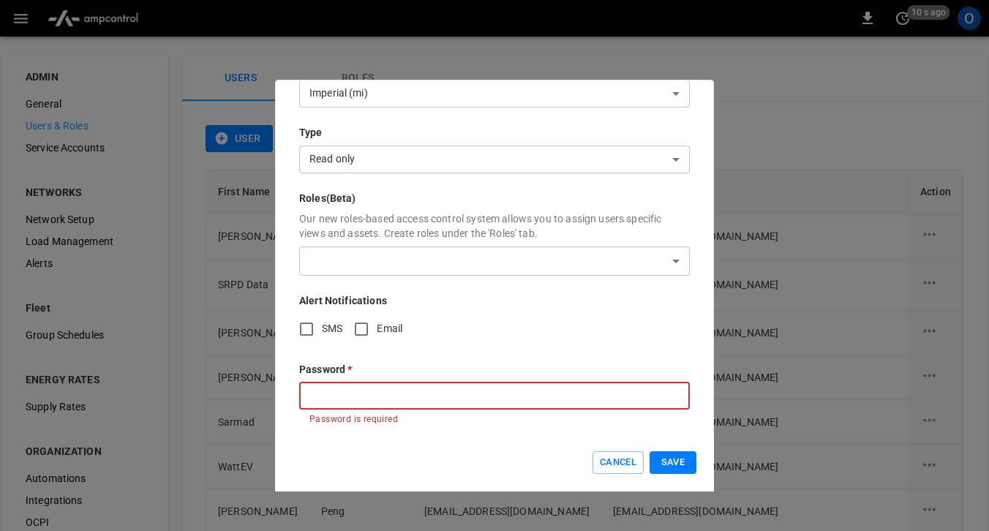
click at [419, 386] on input "text" at bounding box center [494, 395] width 390 height 27
click at [679, 464] on button "Save" at bounding box center [672, 462] width 47 height 23
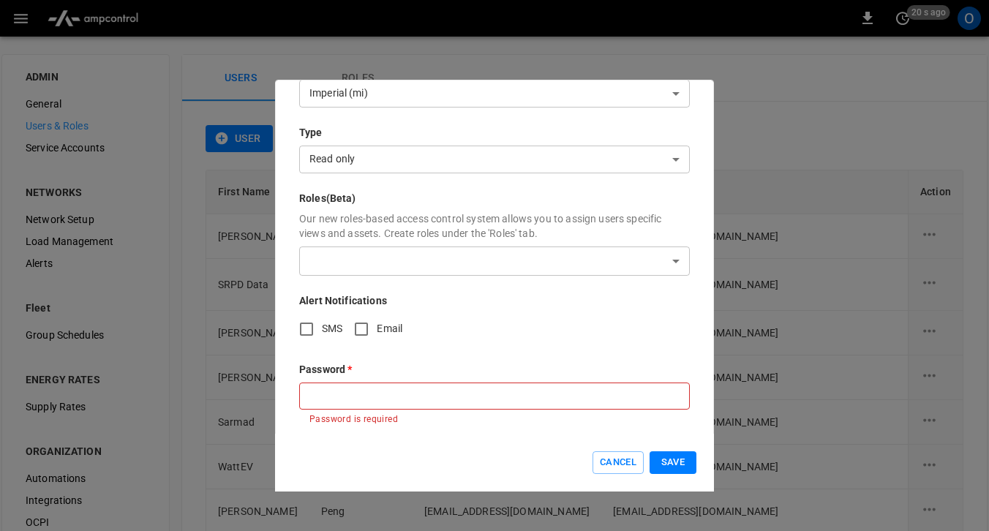
click at [679, 464] on button "Save" at bounding box center [672, 462] width 47 height 23
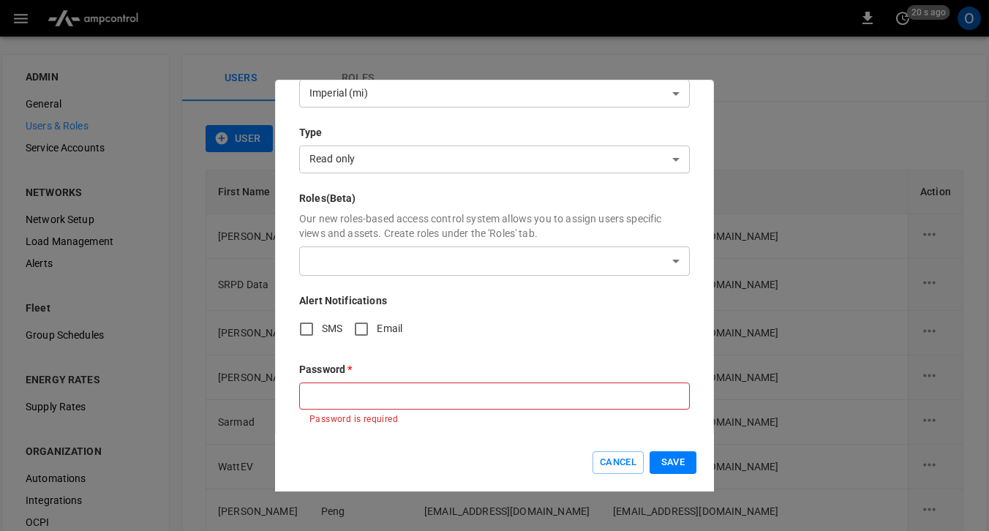
click at [679, 464] on button "Save" at bounding box center [672, 462] width 47 height 23
click at [583, 406] on input "text" at bounding box center [494, 395] width 390 height 27
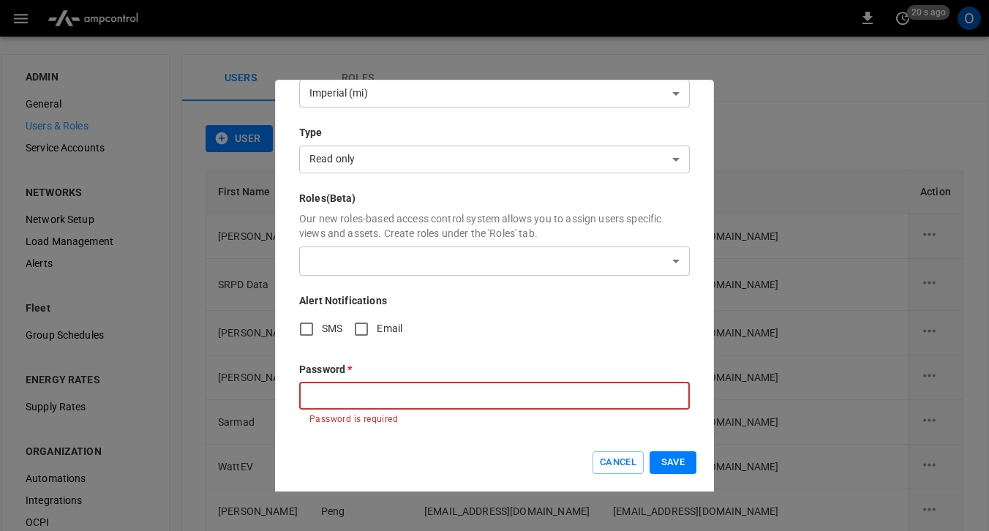
type input "**********"
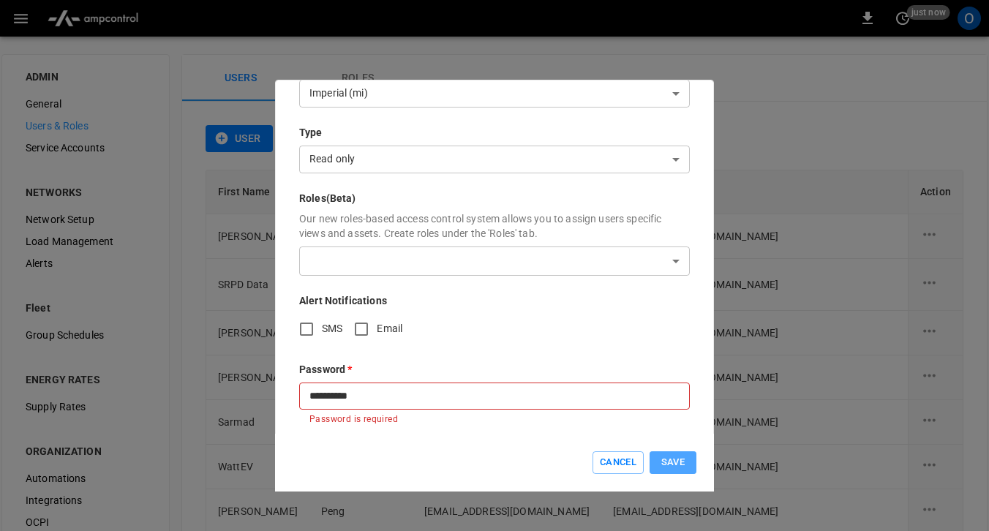
click at [654, 465] on button "Save" at bounding box center [672, 462] width 47 height 23
